Goal: Task Accomplishment & Management: Use online tool/utility

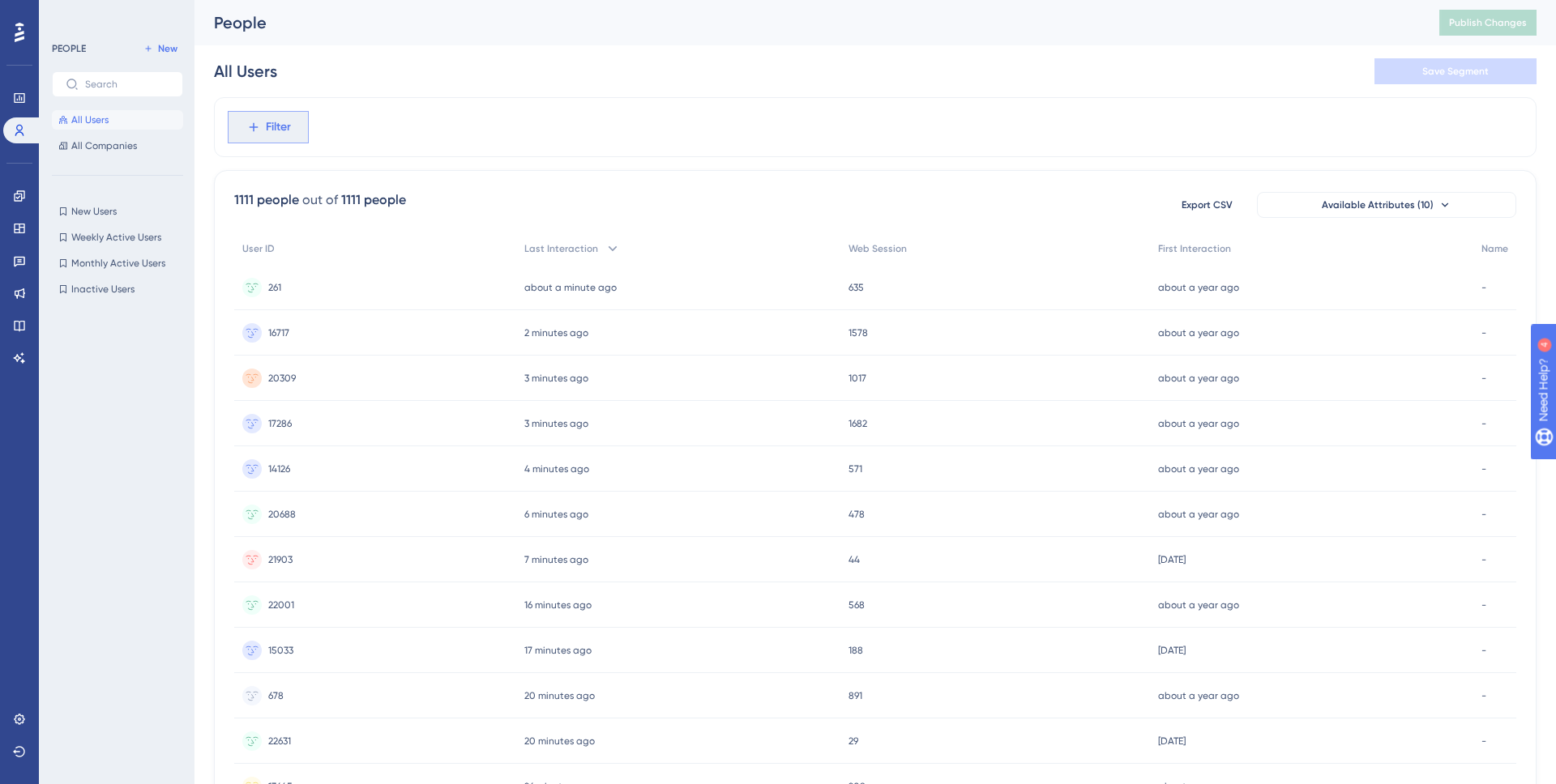
click at [277, 134] on span "Filter" at bounding box center [278, 127] width 25 height 19
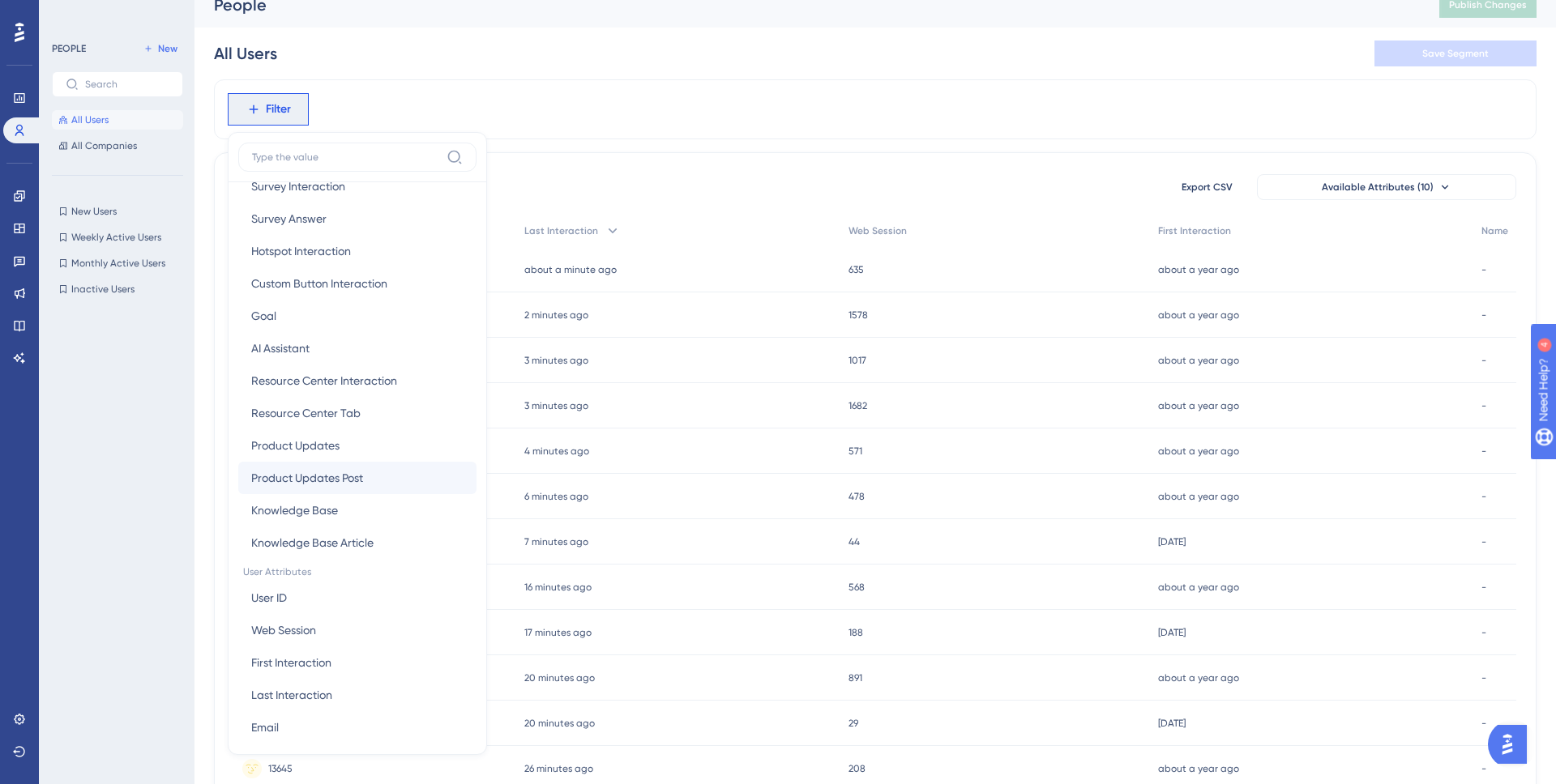
scroll to position [438, 0]
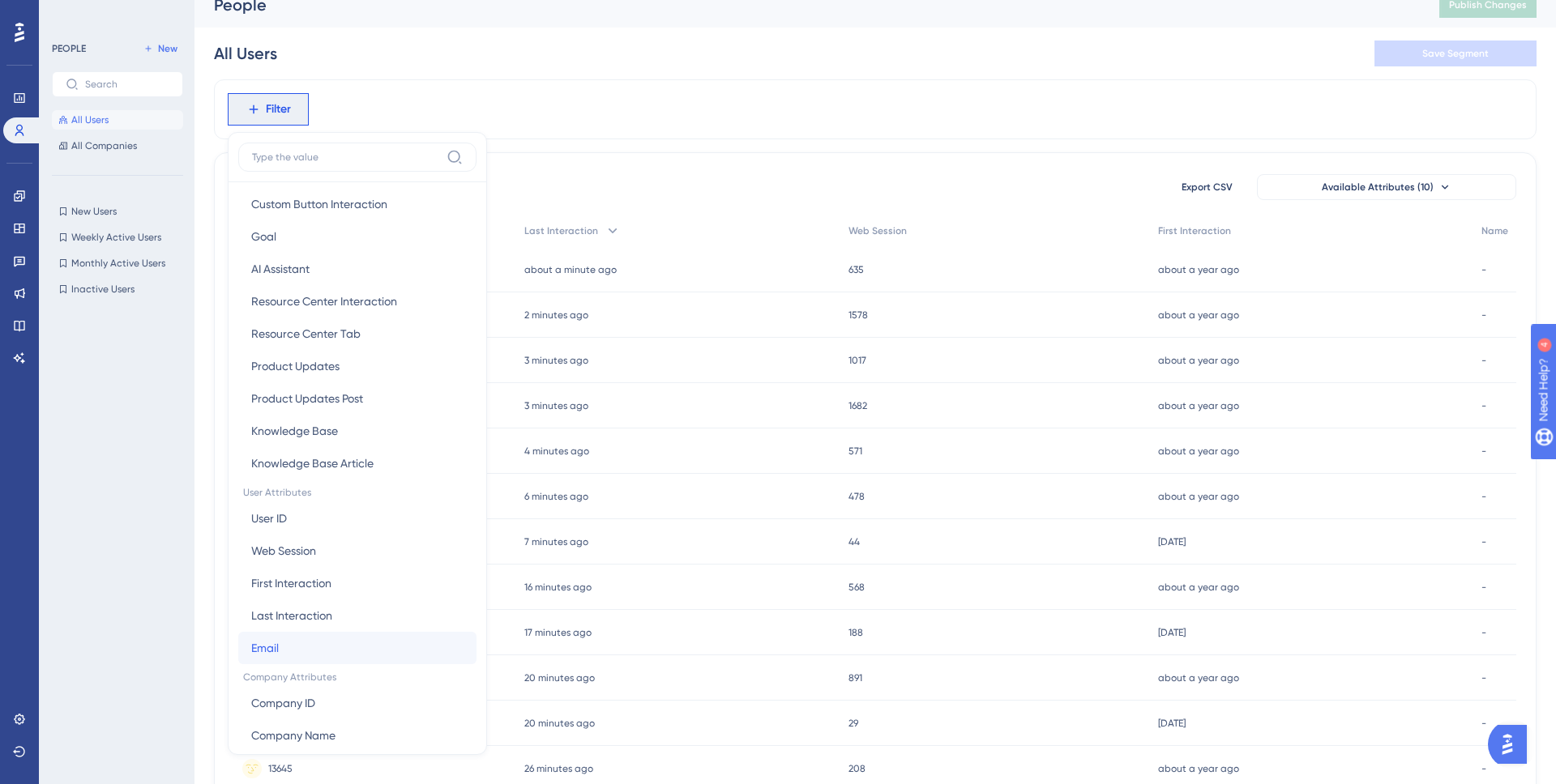
click at [336, 637] on button "Email Email" at bounding box center [357, 647] width 238 height 32
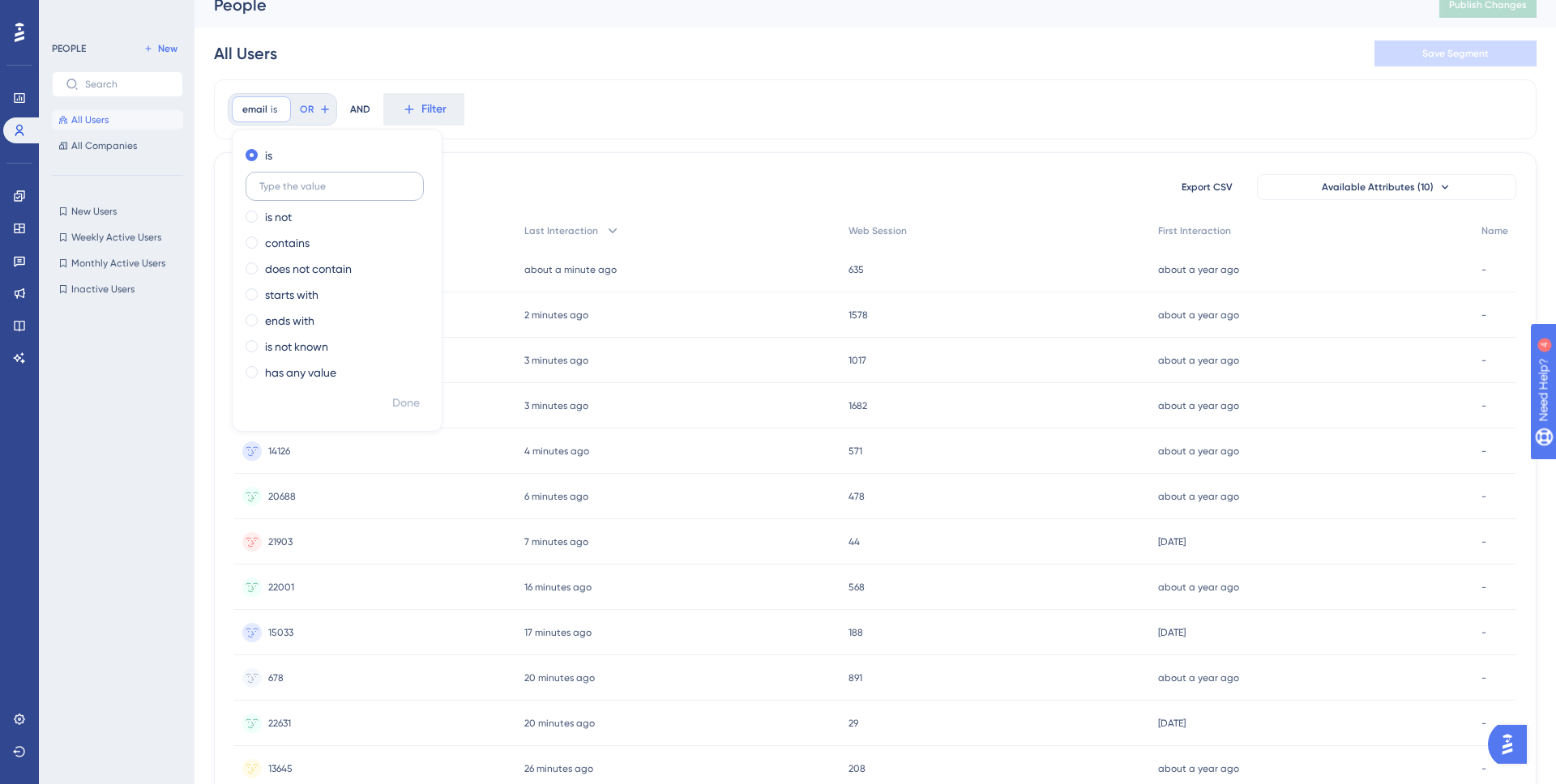
click at [325, 182] on input "text" at bounding box center [334, 186] width 151 height 11
type input "https://t1l1.org/"
click at [295, 248] on label "contains" at bounding box center [287, 243] width 44 height 19
drag, startPoint x: 294, startPoint y: 237, endPoint x: 217, endPoint y: 234, distance: 77.1
click at [217, 234] on div "email contains https://t1l1.org/ https://t1l1.org/ Remove is is not contains ht…" at bounding box center [875, 653] width 1322 height 1147
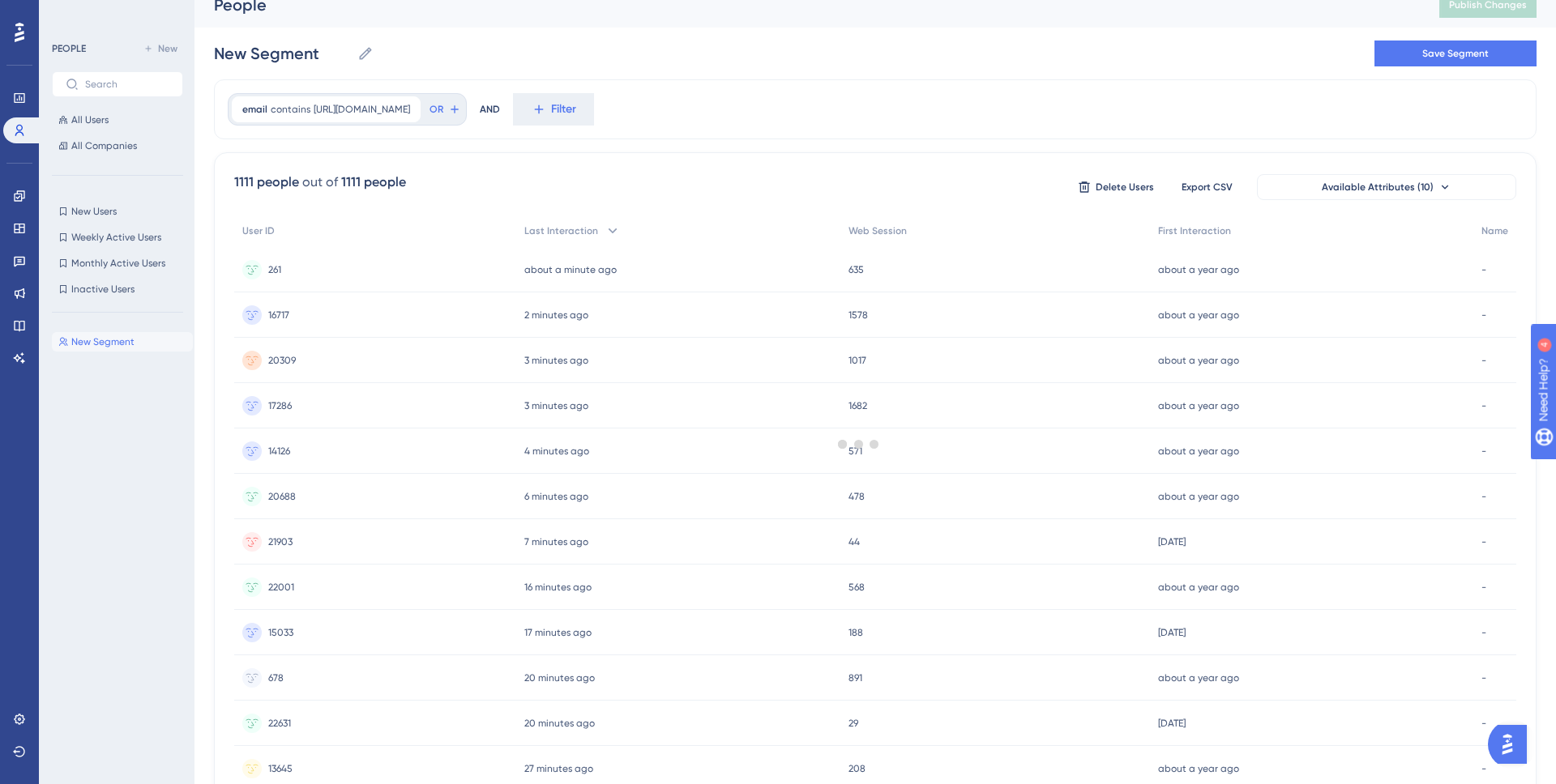
scroll to position [0, 0]
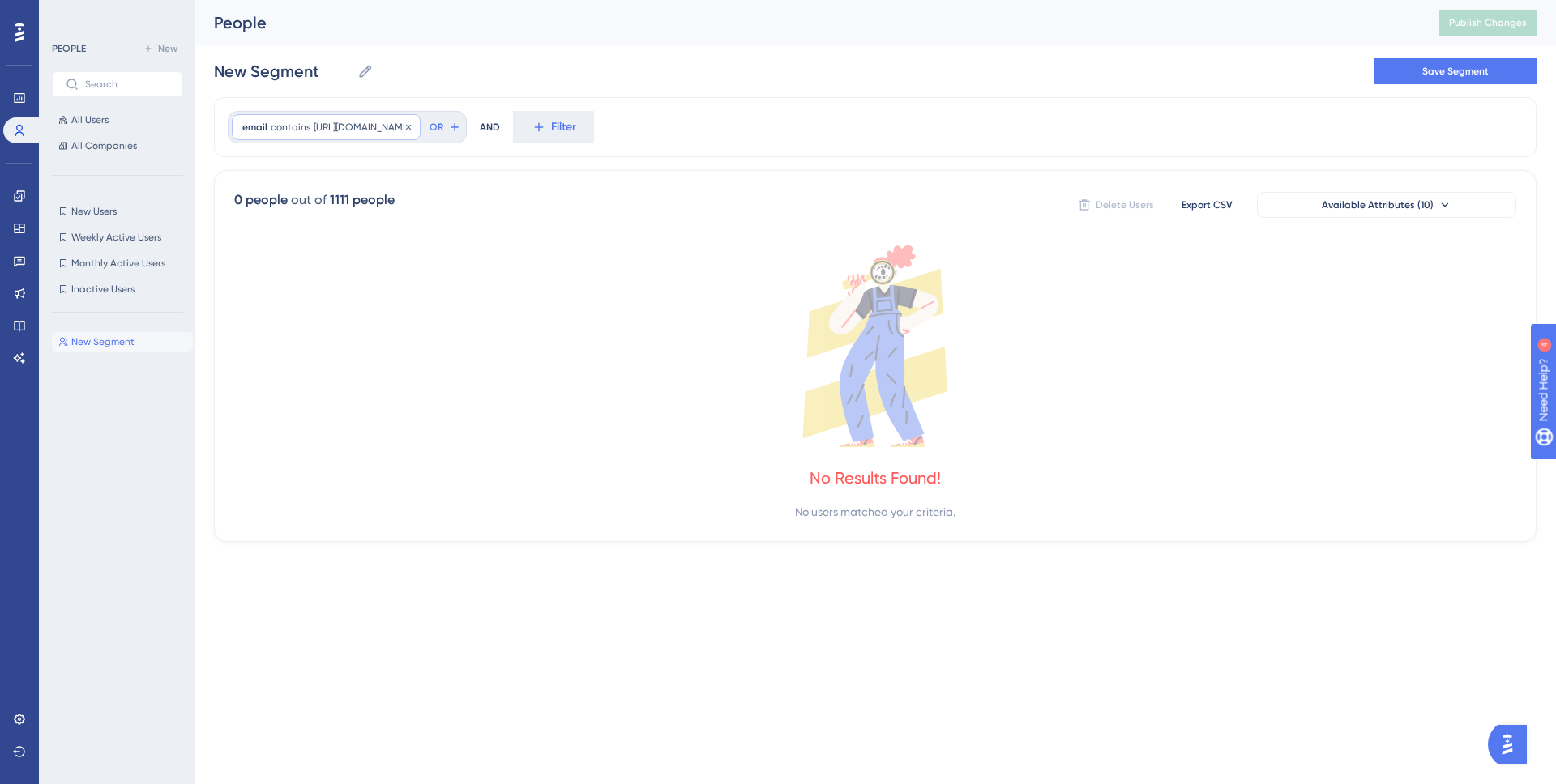
click at [345, 122] on span "https://t1l1.org/" at bounding box center [361, 126] width 96 height 13
drag, startPoint x: 294, startPoint y: 256, endPoint x: 244, endPoint y: 256, distance: 50.0
click at [245, 256] on label "https://t1l1.org/" at bounding box center [334, 256] width 178 height 29
click at [343, 255] on input "t1l1.org/" at bounding box center [334, 256] width 151 height 11
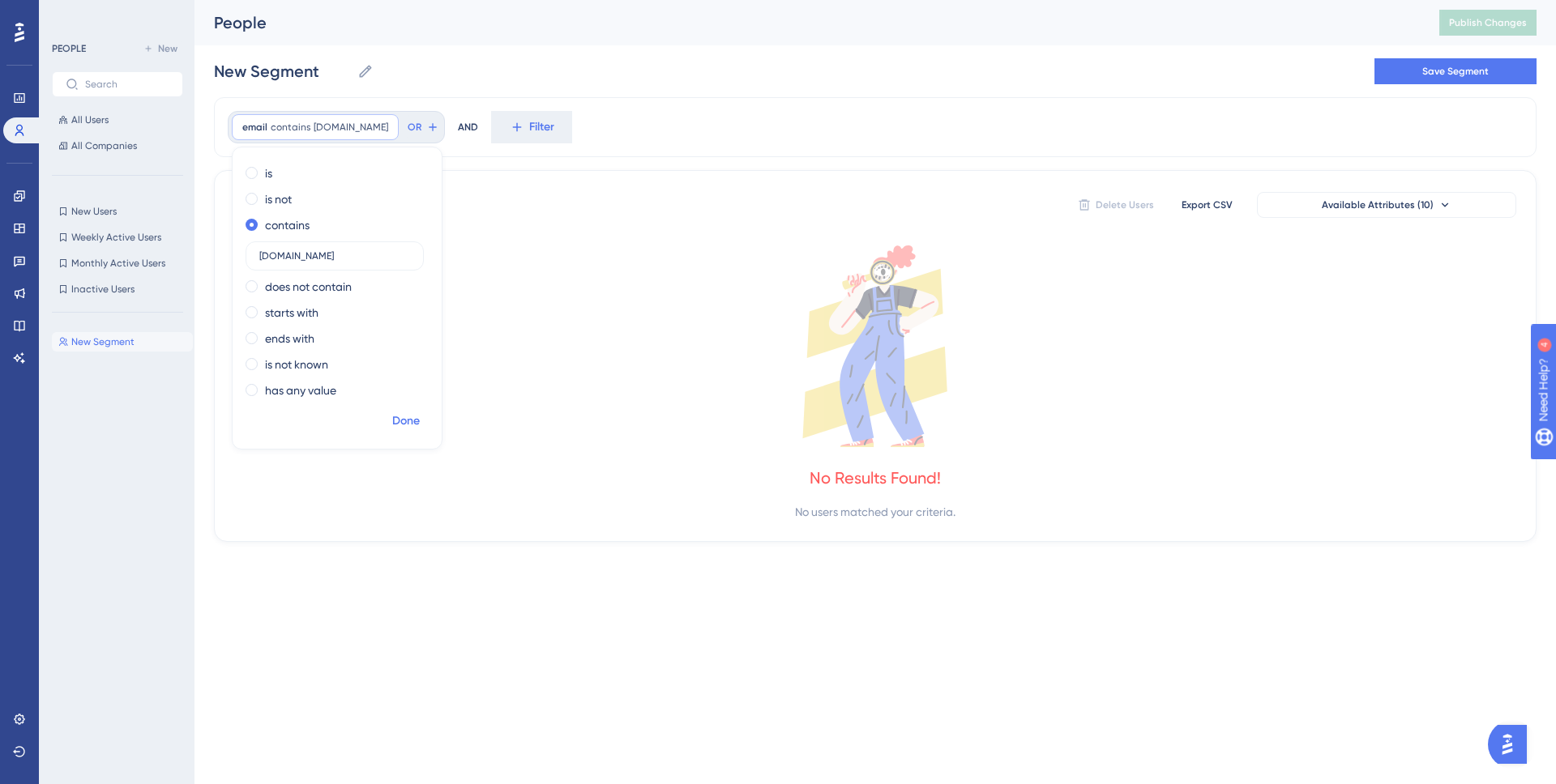
type input "t1l1.org"
click at [405, 418] on span "Done" at bounding box center [406, 421] width 28 height 19
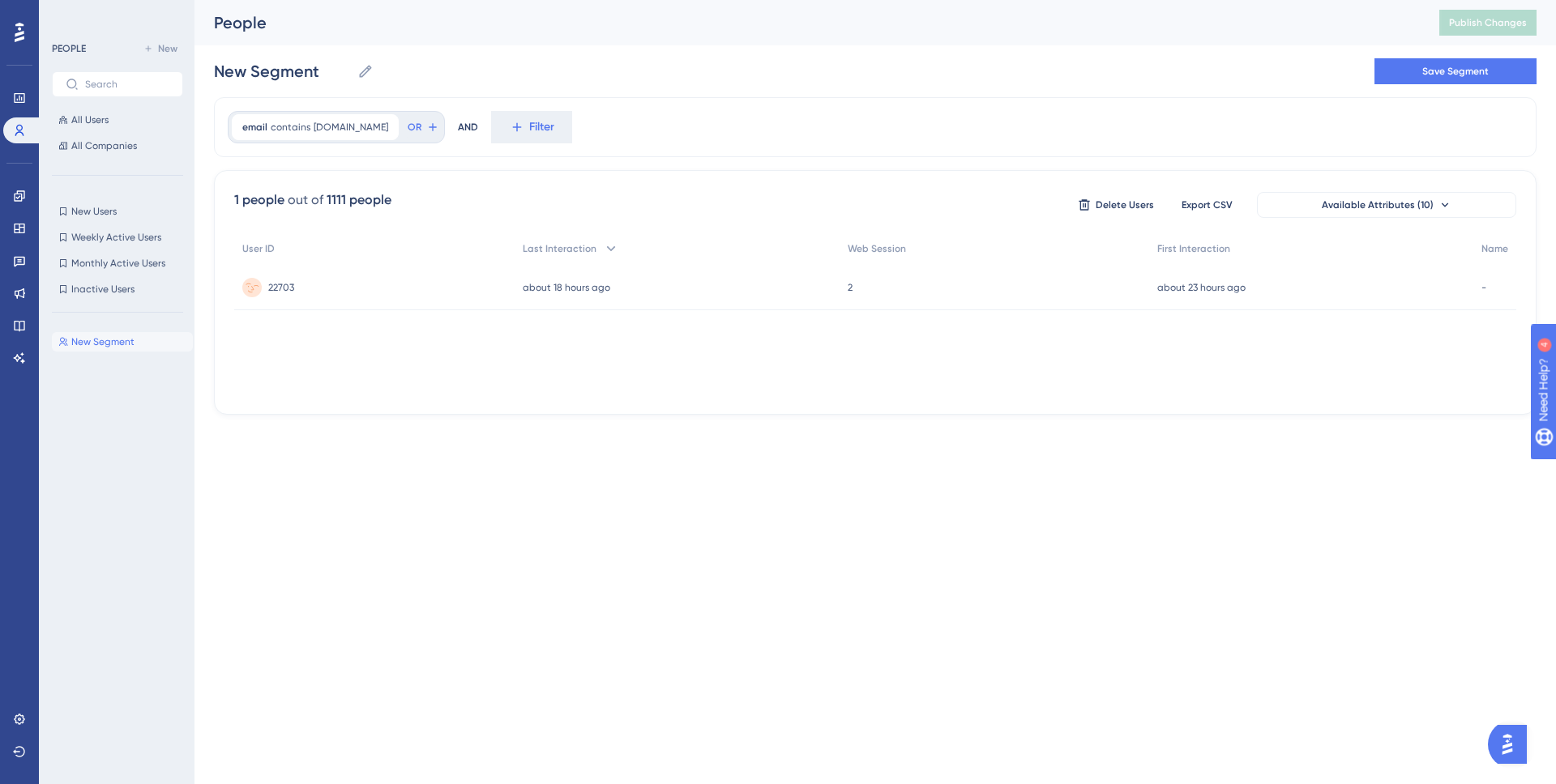
click at [388, 278] on div "22703 22703" at bounding box center [374, 288] width 281 height 45
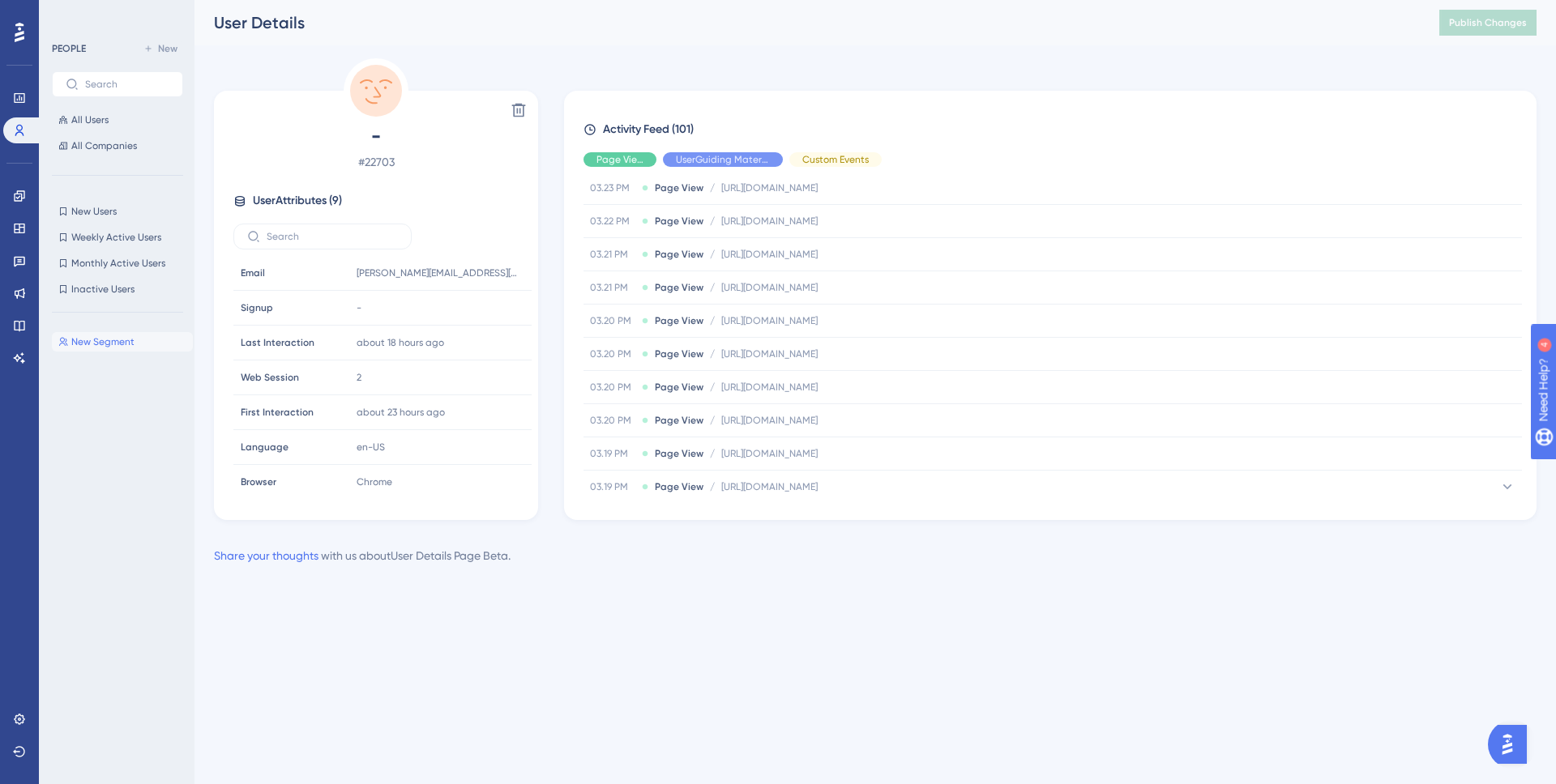
scroll to position [2085, 0]
